Goal: Use online tool/utility: Utilize a website feature to perform a specific function

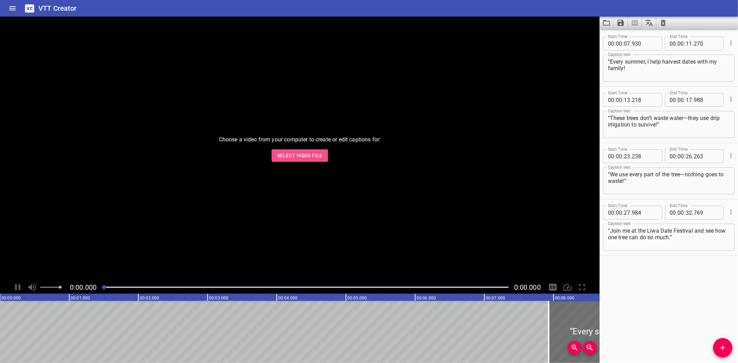
click at [303, 155] on span "Select Video File" at bounding box center [299, 156] width 45 height 9
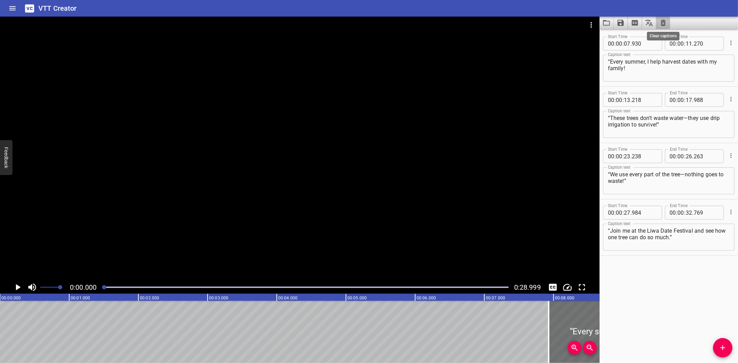
click at [664, 21] on icon "Clear captions" at bounding box center [663, 23] width 5 height 6
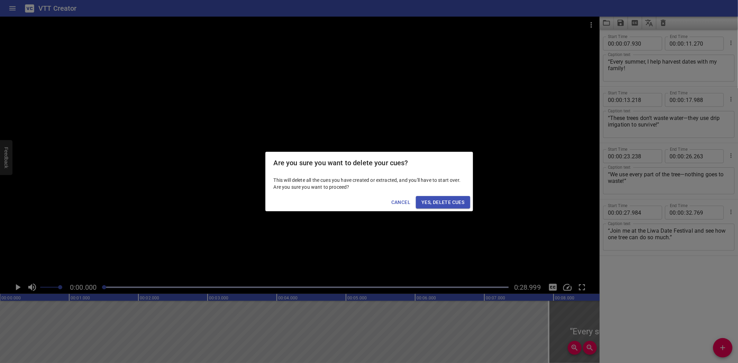
click at [440, 198] on span "Yes, Delete Cues" at bounding box center [442, 202] width 43 height 9
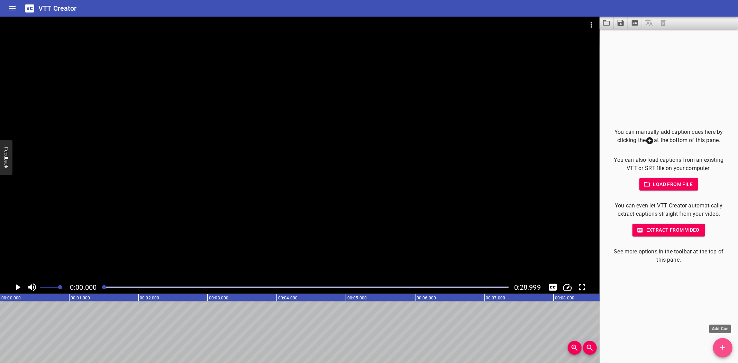
click at [724, 348] on icon "Add Cue" at bounding box center [722, 348] width 5 height 5
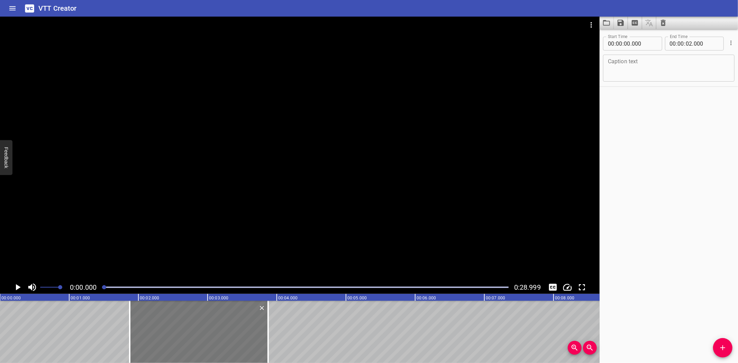
drag, startPoint x: 101, startPoint y: 320, endPoint x: 185, endPoint y: 313, distance: 83.9
click at [185, 313] on div at bounding box center [199, 332] width 138 height 62
type input "01"
type input "875"
type input "03"
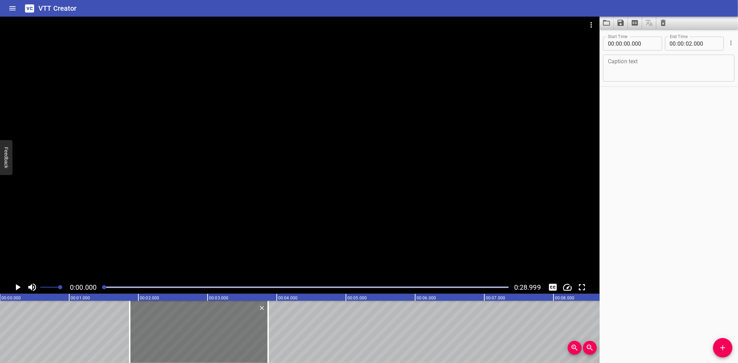
type input "875"
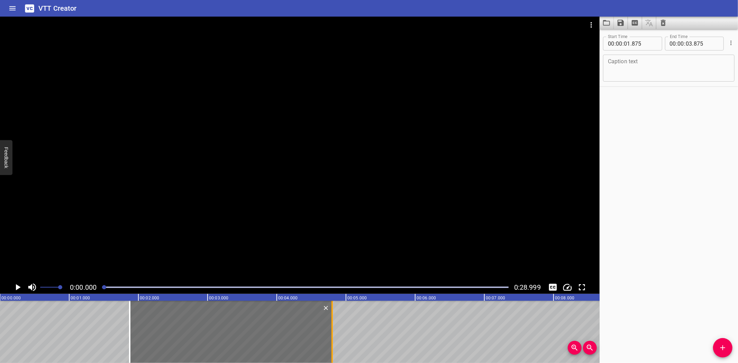
drag, startPoint x: 269, startPoint y: 331, endPoint x: 333, endPoint y: 329, distance: 64.0
click at [333, 329] on div at bounding box center [332, 332] width 7 height 62
type input "04"
type input "800"
click at [647, 67] on textarea at bounding box center [669, 68] width 122 height 20
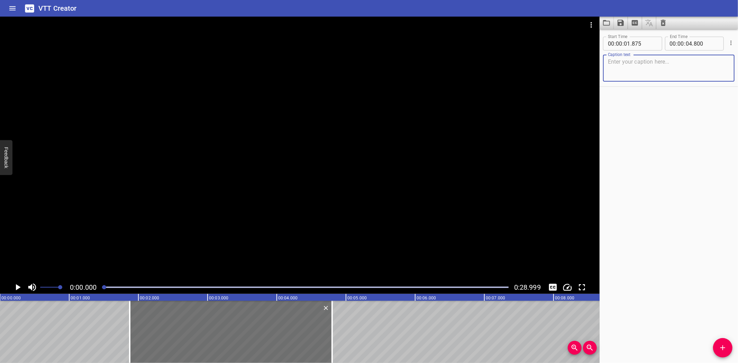
paste textarea "Football in the desert? No problem!""
type textarea "Football in the desert? No problem!""
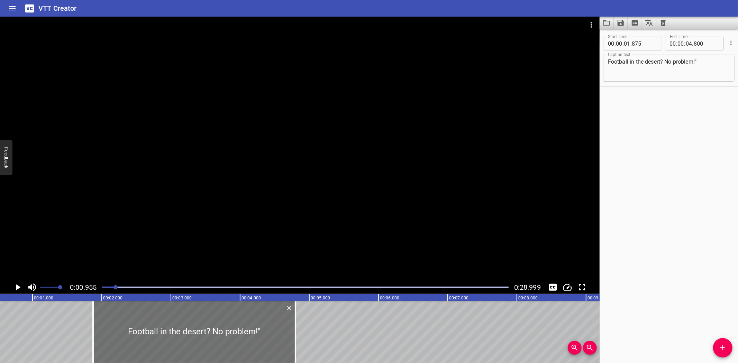
scroll to position [0, 66]
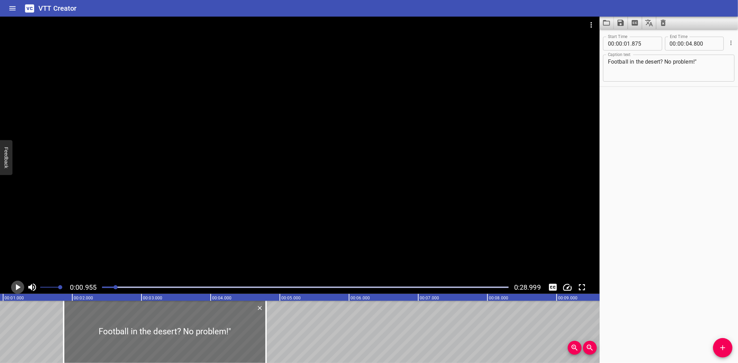
click at [18, 286] on icon "Play/Pause" at bounding box center [18, 287] width 5 height 6
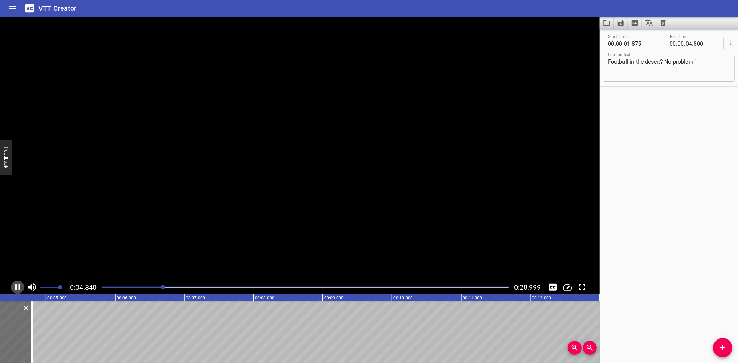
click at [18, 286] on icon "Play/Pause" at bounding box center [17, 287] width 10 height 10
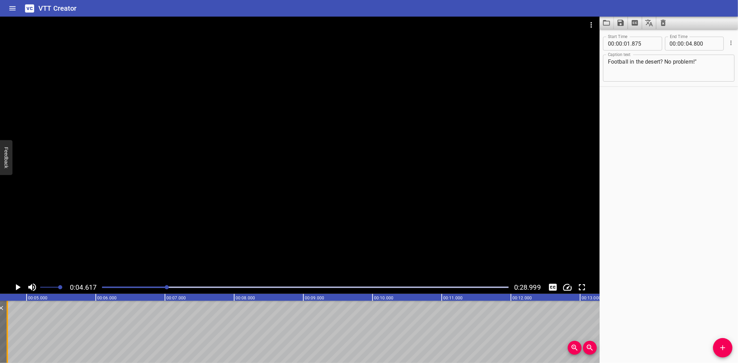
drag, startPoint x: 11, startPoint y: 333, endPoint x: 5, endPoint y: 332, distance: 6.0
click at [5, 332] on div at bounding box center [7, 332] width 7 height 62
type input "715"
drag, startPoint x: 726, startPoint y: 346, endPoint x: 666, endPoint y: 348, distance: 60.2
click at [708, 348] on div "Start Time 00 : 00 : 01 . 875 Start Time End Time 00 : 00 : 04 . 715 End Time C…" at bounding box center [669, 196] width 138 height 334
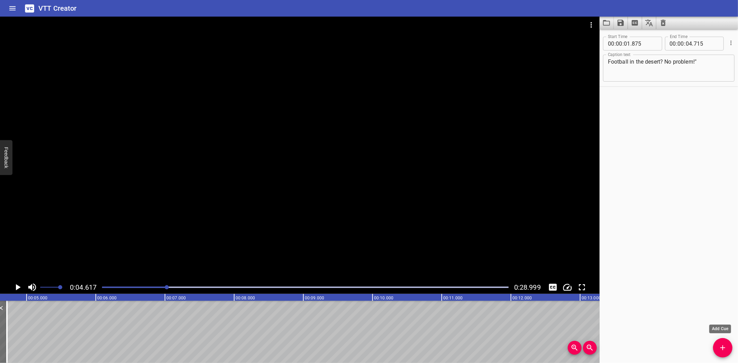
drag, startPoint x: 725, startPoint y: 348, endPoint x: 619, endPoint y: 336, distance: 106.5
click at [721, 348] on icon "Add Cue" at bounding box center [723, 348] width 8 height 8
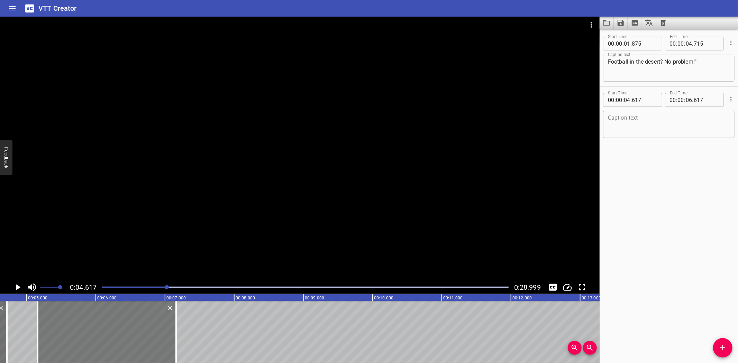
drag, startPoint x: 58, startPoint y: 324, endPoint x: 95, endPoint y: 324, distance: 37.7
click at [95, 324] on div at bounding box center [107, 332] width 138 height 62
type input "05"
type input "162"
type input "07"
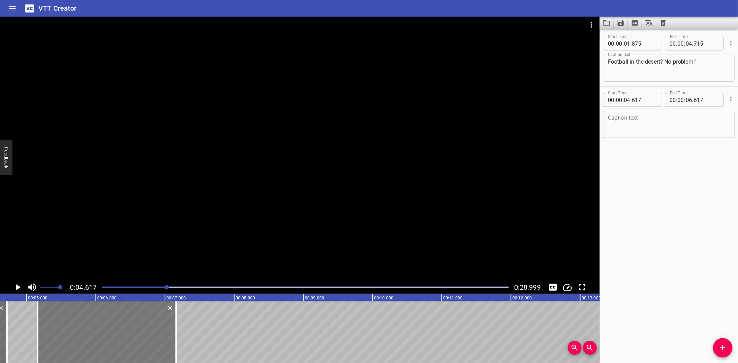
type input "162"
click at [632, 120] on textarea at bounding box center [669, 125] width 122 height 20
paste textarea "“How does it get its power?”"
type textarea "“How does it get its power?”"
drag, startPoint x: 212, startPoint y: 317, endPoint x: 183, endPoint y: 321, distance: 29.7
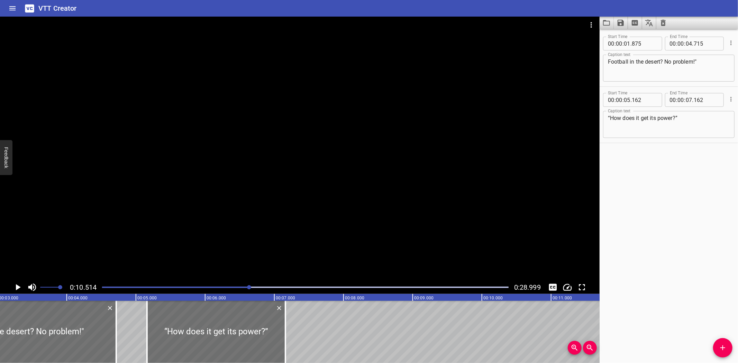
scroll to position [0, 232]
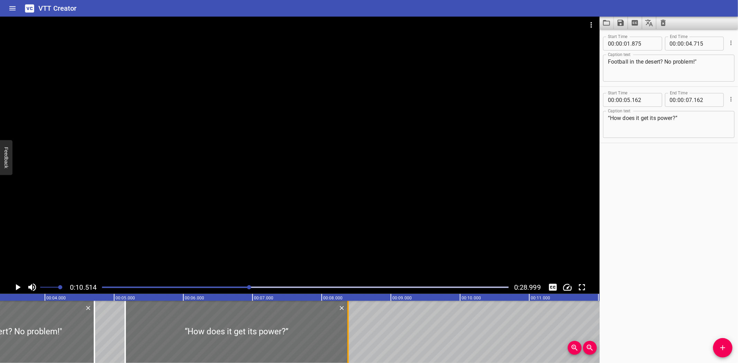
drag, startPoint x: 263, startPoint y: 338, endPoint x: 347, endPoint y: 341, distance: 83.8
click at [347, 341] on div at bounding box center [347, 332] width 1 height 62
type input "08"
type input "372"
click at [15, 287] on icon "Play/Pause" at bounding box center [17, 287] width 10 height 10
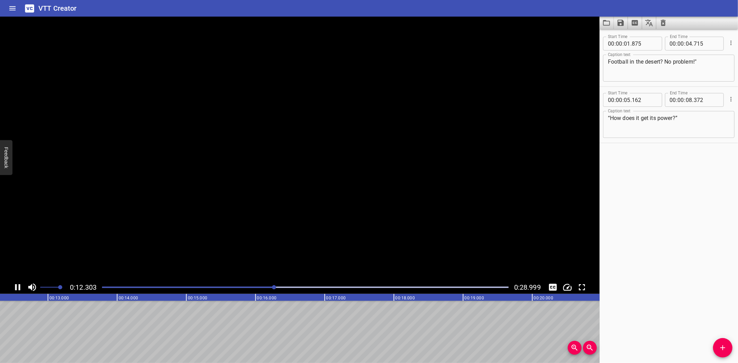
click at [15, 287] on icon "Play/Pause" at bounding box center [17, 287] width 5 height 6
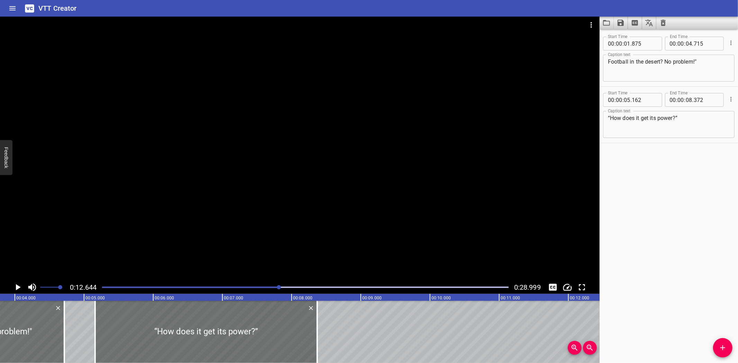
scroll to position [0, 254]
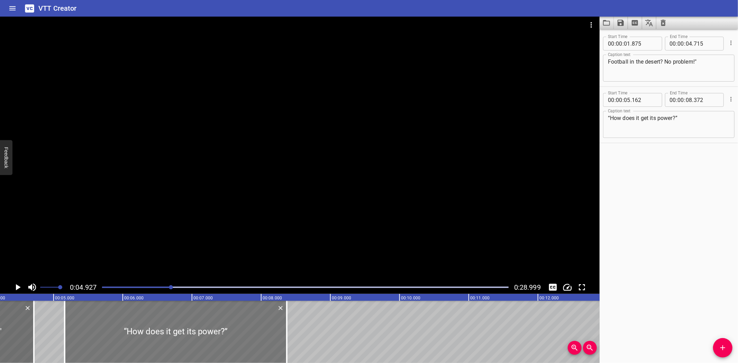
scroll to position [0, 341]
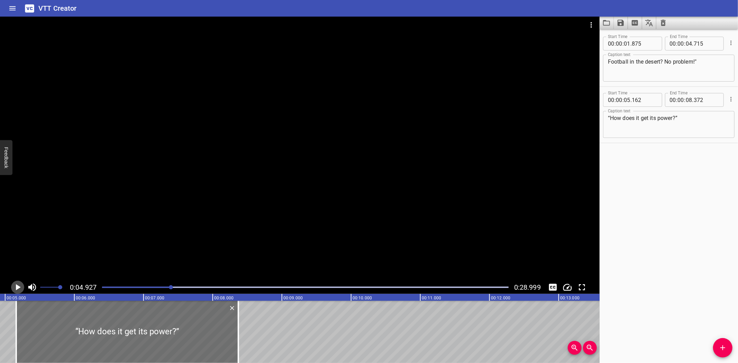
click at [17, 286] on icon "Play/Pause" at bounding box center [18, 287] width 5 height 6
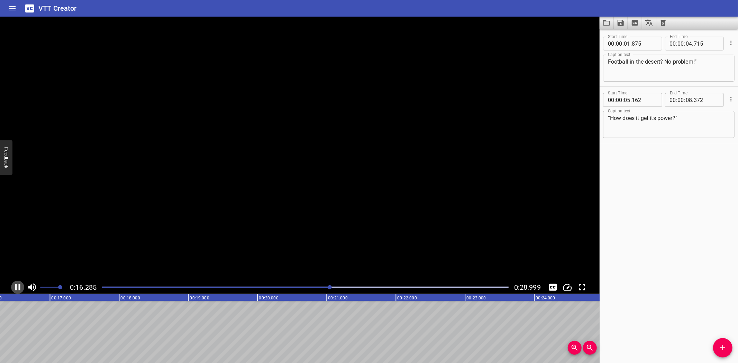
click at [17, 286] on icon "Play/Pause" at bounding box center [17, 287] width 10 height 10
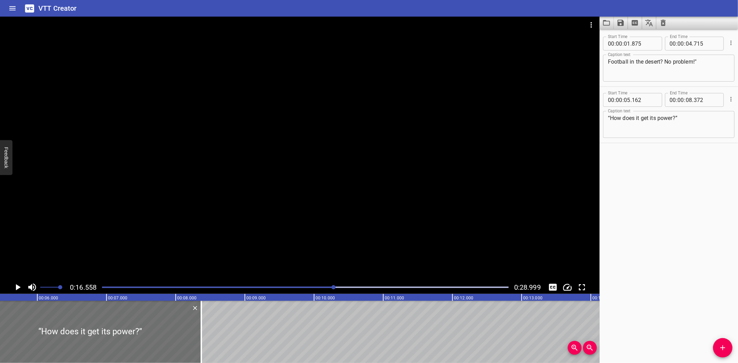
scroll to position [0, 375]
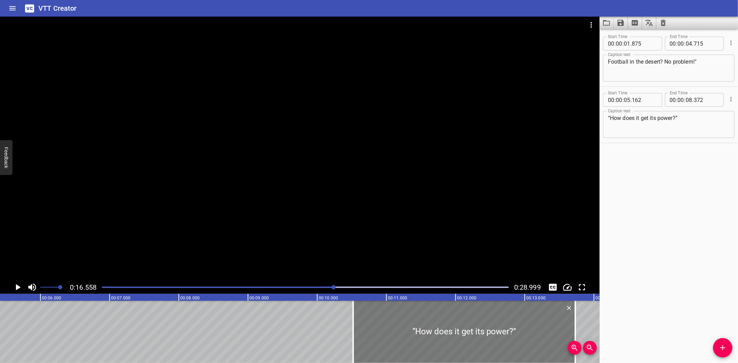
drag, startPoint x: 48, startPoint y: 336, endPoint x: 419, endPoint y: 323, distance: 371.1
click at [419, 323] on div at bounding box center [464, 332] width 222 height 62
type input "10"
type input "522"
type input "13"
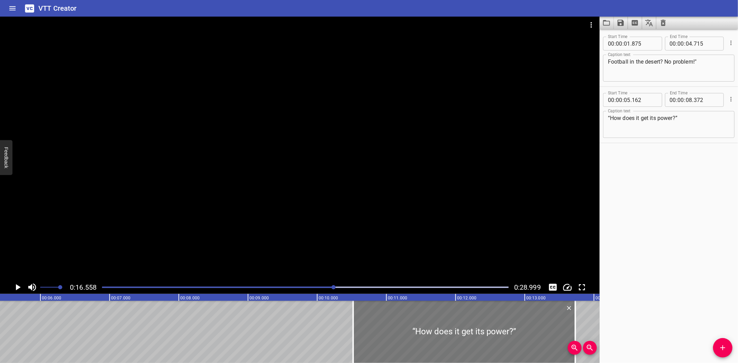
type input "732"
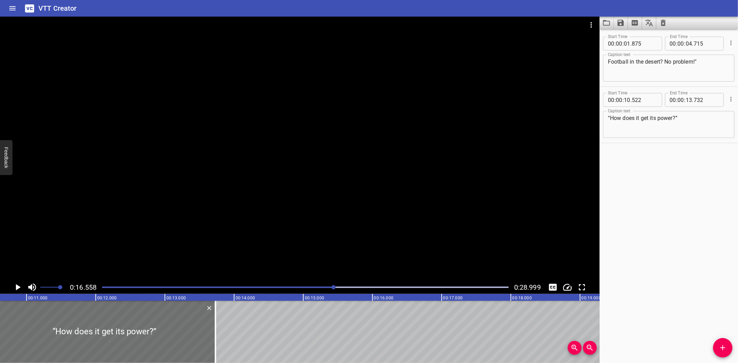
scroll to position [0, 762]
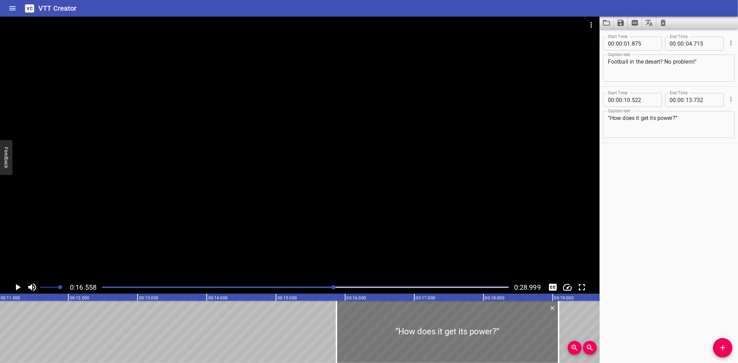
drag, startPoint x: 81, startPoint y: 320, endPoint x: 451, endPoint y: 320, distance: 370.5
click at [451, 320] on div at bounding box center [448, 332] width 222 height 62
type input "15"
type input "877"
type input "19"
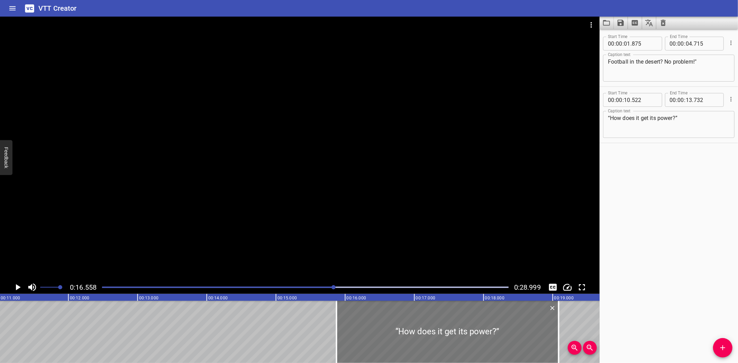
type input "087"
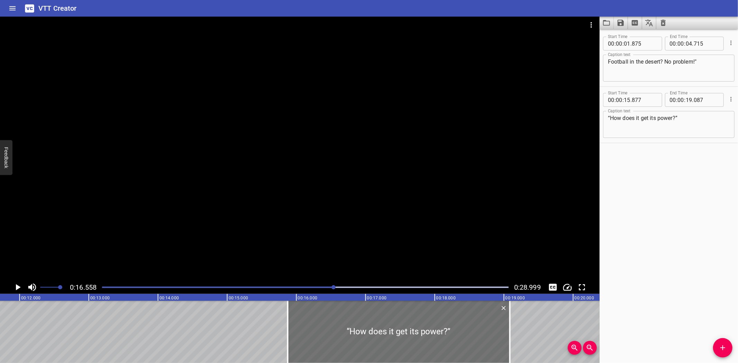
scroll to position [0, 818]
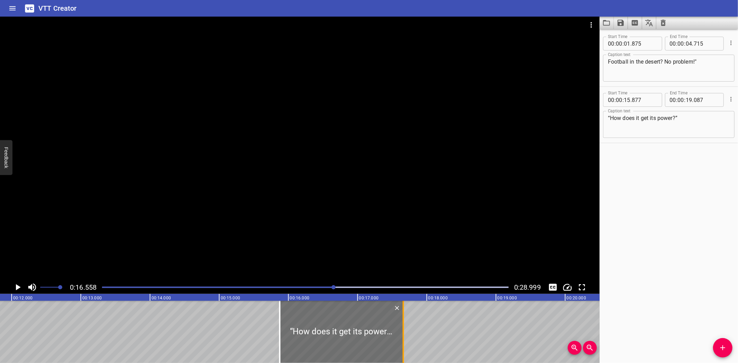
drag, startPoint x: 502, startPoint y: 326, endPoint x: 403, endPoint y: 330, distance: 98.7
click at [403, 330] on div at bounding box center [403, 332] width 1 height 62
type input "17"
type input "662"
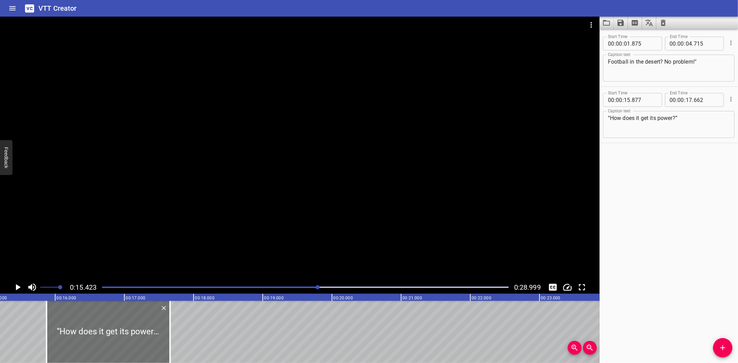
scroll to position [0, 1067]
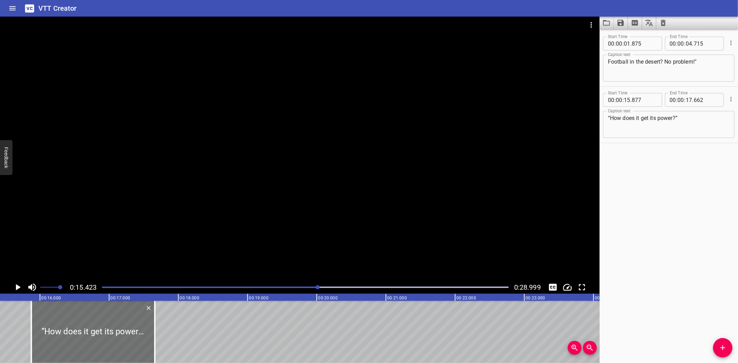
click at [17, 285] on icon "Play/Pause" at bounding box center [17, 287] width 10 height 10
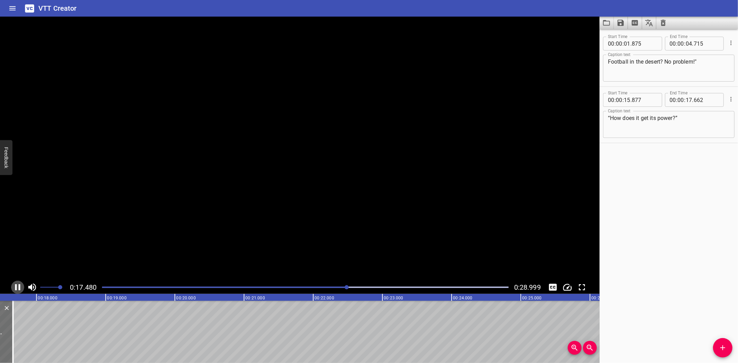
click at [17, 285] on icon "Play/Pause" at bounding box center [17, 287] width 10 height 10
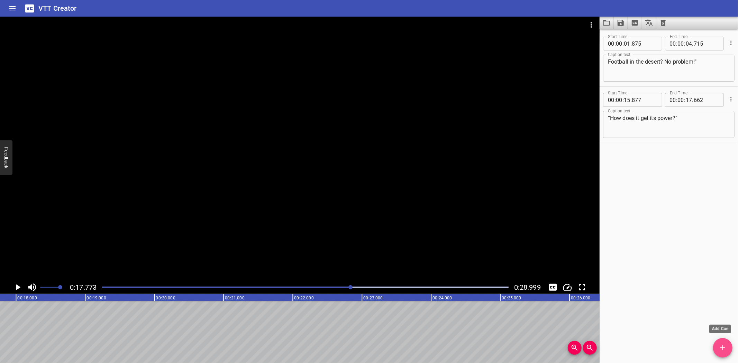
click at [723, 347] on icon "Add Cue" at bounding box center [722, 348] width 5 height 5
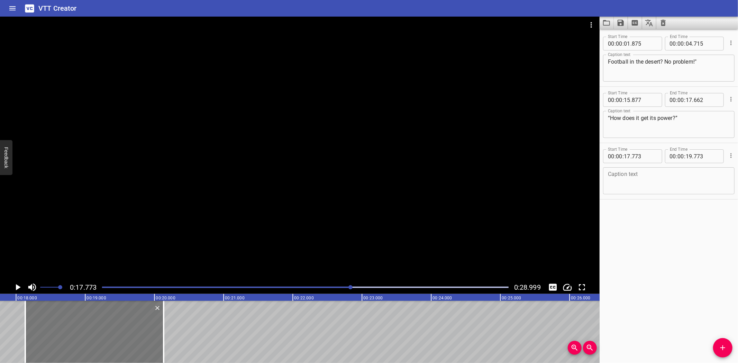
drag, startPoint x: 35, startPoint y: 331, endPoint x: 60, endPoint y: 330, distance: 24.9
click at [60, 330] on div at bounding box center [94, 332] width 138 height 62
type input "18"
type input "133"
type input "20"
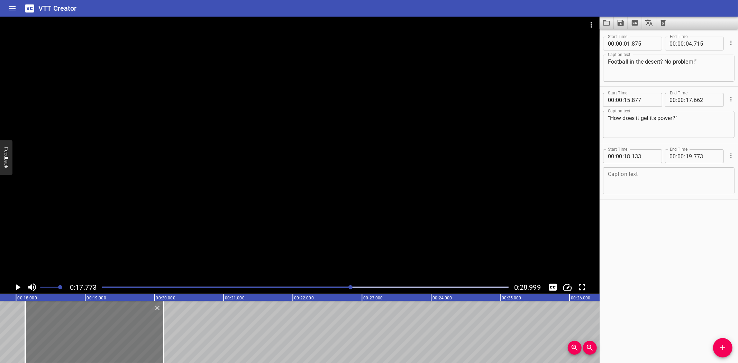
type input "133"
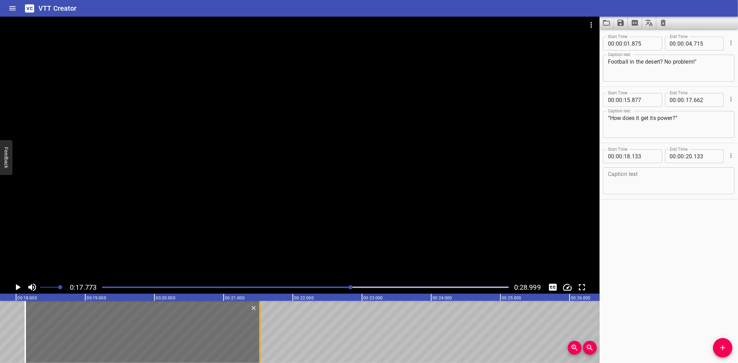
drag, startPoint x: 162, startPoint y: 341, endPoint x: 258, endPoint y: 341, distance: 96.2
click at [258, 341] on div at bounding box center [259, 332] width 7 height 62
type input "21"
type input "523"
click at [620, 170] on div "Caption text" at bounding box center [668, 180] width 131 height 27
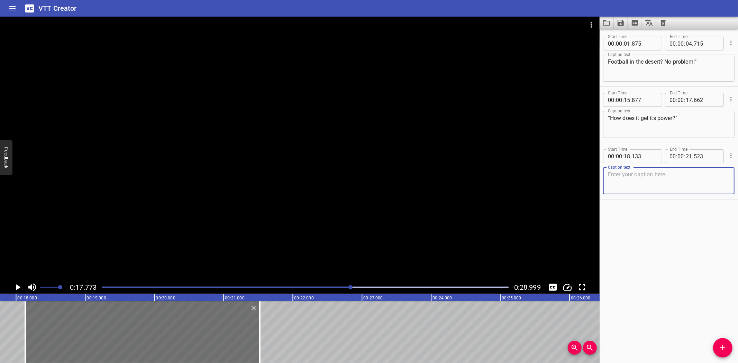
paste textarea ""This stadium runs on sunshine—literally!""
type textarea ""This stadium runs on sunshine—literally!""
click at [16, 287] on icon "Play/Pause" at bounding box center [17, 287] width 10 height 10
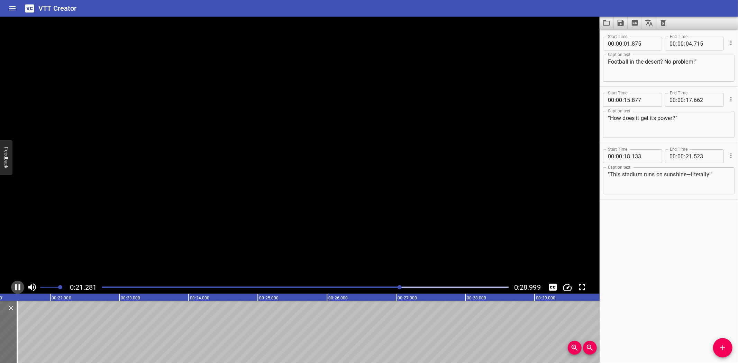
click at [16, 287] on icon "Play/Pause" at bounding box center [17, 287] width 5 height 6
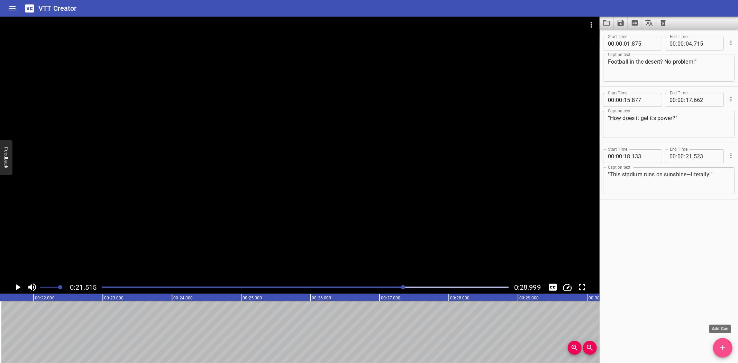
drag, startPoint x: 722, startPoint y: 346, endPoint x: 369, endPoint y: 323, distance: 353.6
click at [719, 346] on icon "Add Cue" at bounding box center [723, 348] width 8 height 8
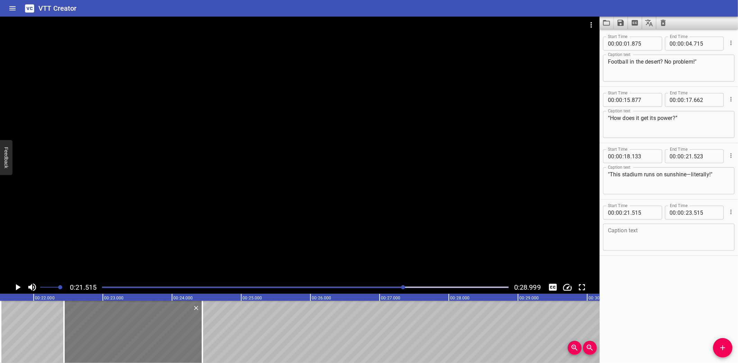
drag, startPoint x: 85, startPoint y: 331, endPoint x: 149, endPoint y: 326, distance: 64.2
click at [149, 326] on div at bounding box center [133, 332] width 138 height 62
type input "22"
type input "440"
type input "24"
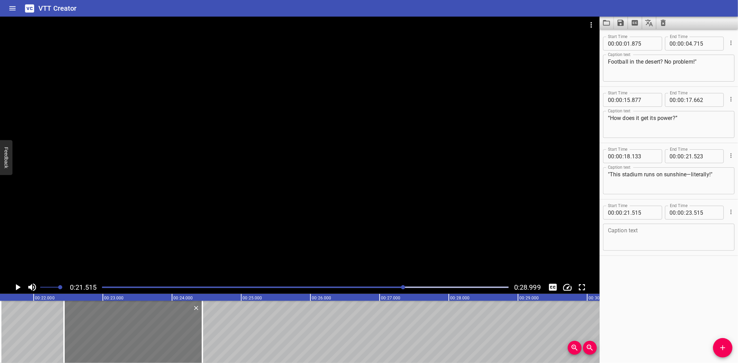
type input "440"
click at [654, 243] on textarea at bounding box center [669, 238] width 122 height 20
paste textarea ""Let’s explore the stadium that scores big for the planet!""
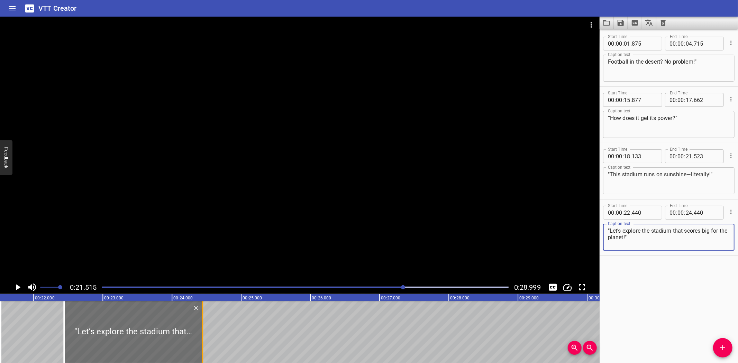
type textarea ""Let’s explore the stadium that scores big for the planet!""
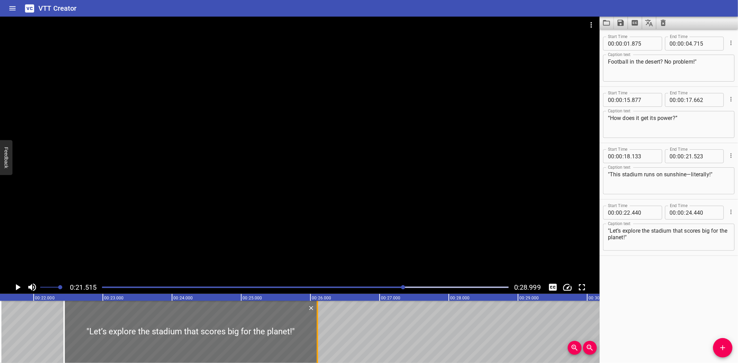
drag, startPoint x: 202, startPoint y: 335, endPoint x: 317, endPoint y: 339, distance: 115.0
click at [317, 339] on div at bounding box center [317, 332] width 1 height 62
type input "26"
type input "100"
click at [17, 286] on icon "Play/Pause" at bounding box center [18, 287] width 5 height 6
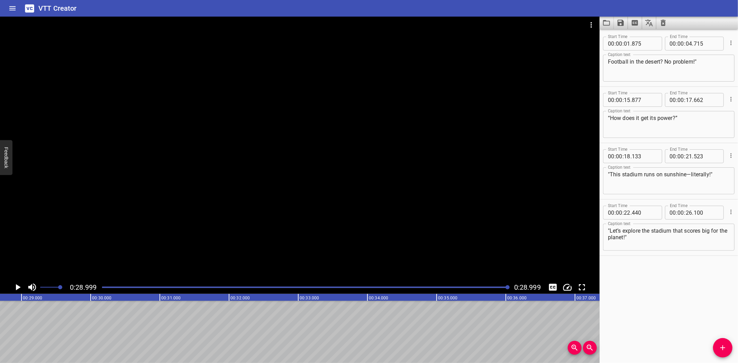
scroll to position [0, 2006]
click at [618, 23] on icon "Save captions to file" at bounding box center [621, 23] width 6 height 6
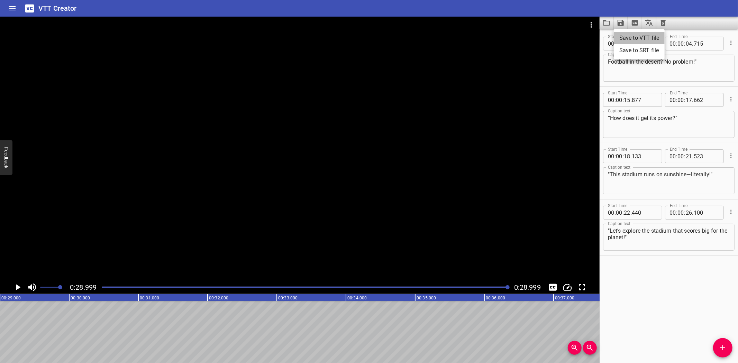
click at [642, 38] on li "Save to VTT file" at bounding box center [639, 38] width 51 height 12
